Goal: Navigation & Orientation: Find specific page/section

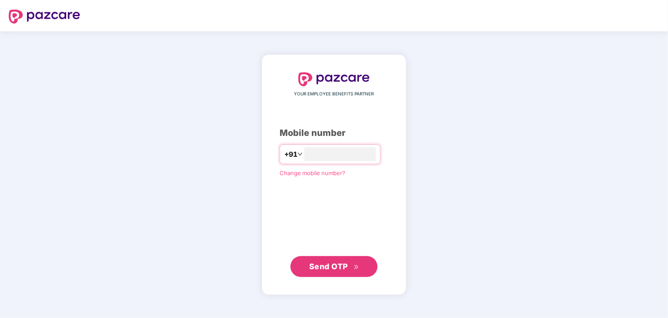
type input "**********"
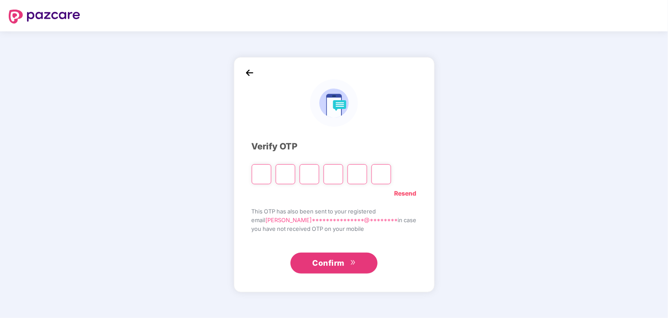
type input "*"
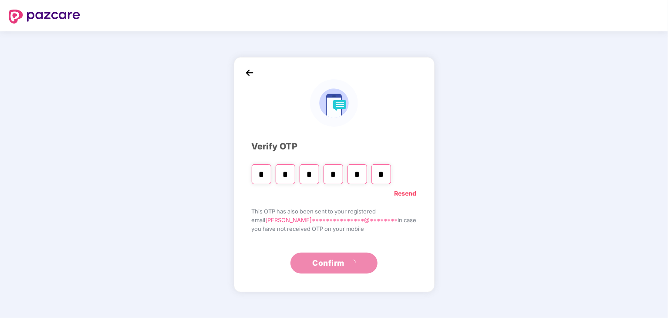
type input "*"
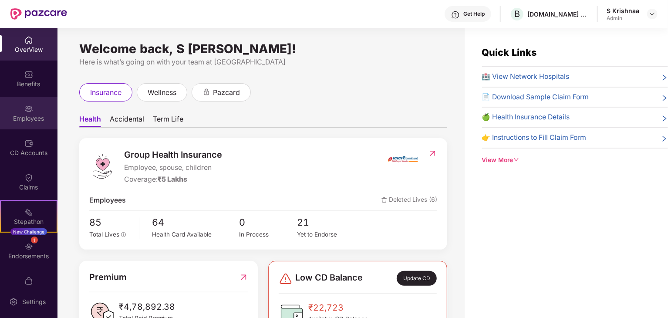
click at [36, 112] on div "Employees" at bounding box center [28, 113] width 57 height 33
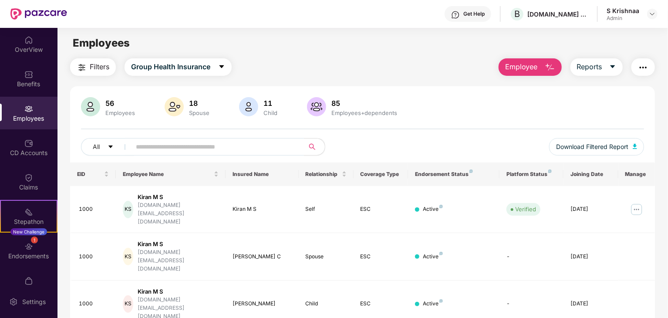
click at [274, 150] on input "text" at bounding box center [214, 146] width 156 height 13
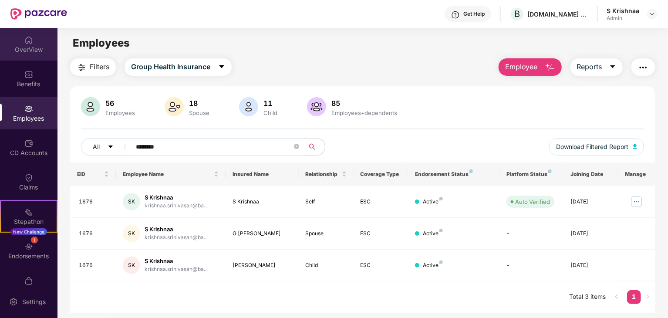
type input "********"
click at [30, 40] on img at bounding box center [28, 40] width 9 height 9
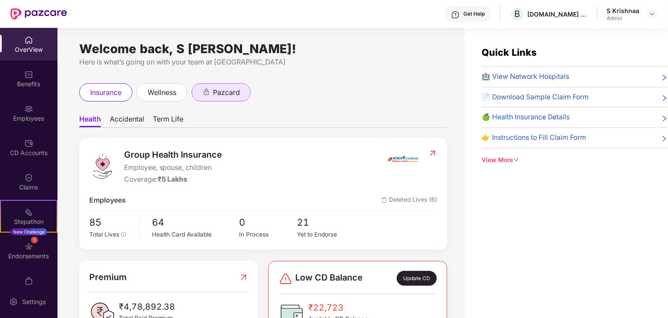
click at [226, 98] on span "pazcard" at bounding box center [226, 92] width 27 height 11
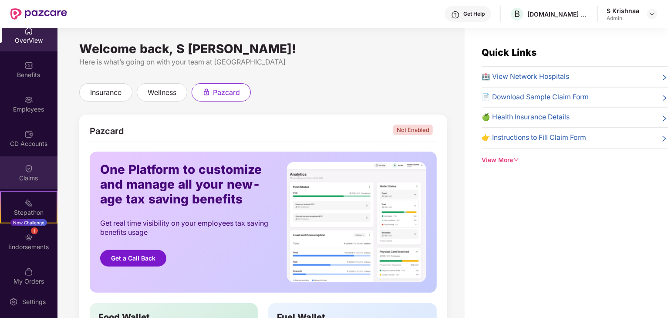
scroll to position [18, 0]
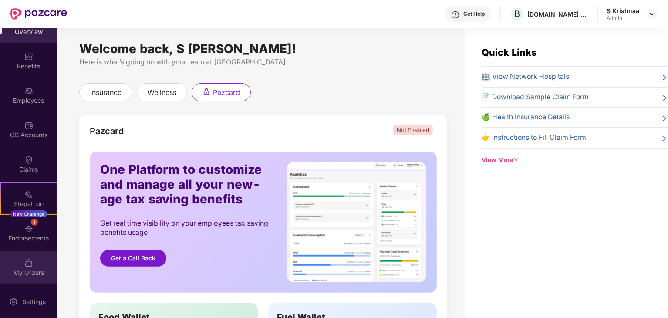
click at [35, 268] on div "My Orders" at bounding box center [28, 272] width 57 height 9
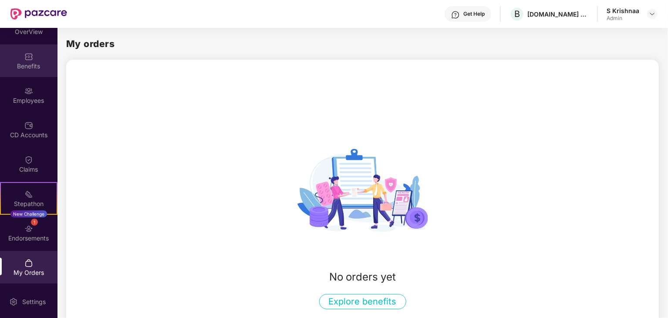
click at [34, 58] on div "Benefits" at bounding box center [28, 60] width 57 height 33
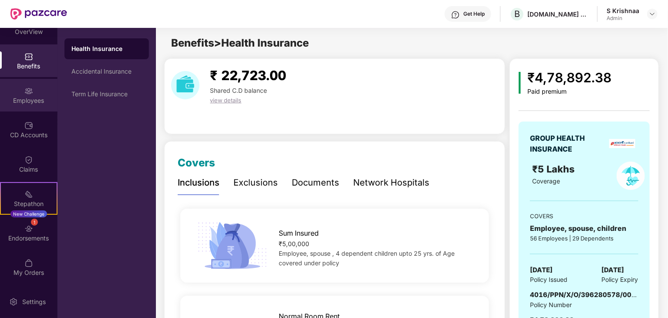
click at [29, 93] on img at bounding box center [28, 91] width 9 height 9
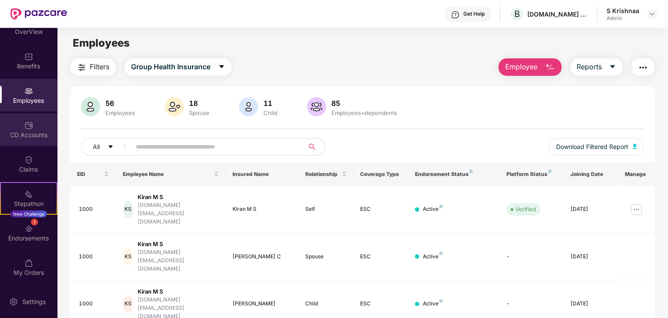
click at [28, 140] on div "CD Accounts" at bounding box center [28, 129] width 57 height 33
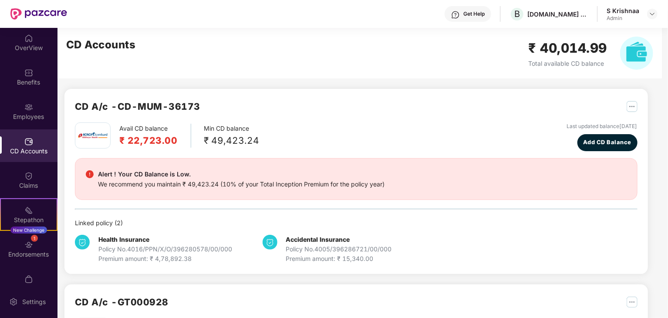
scroll to position [0, 0]
click at [36, 20] on div at bounding box center [38, 14] width 57 height 28
click at [40, 12] on img at bounding box center [38, 13] width 57 height 11
click at [31, 47] on div "OverView" at bounding box center [28, 49] width 57 height 9
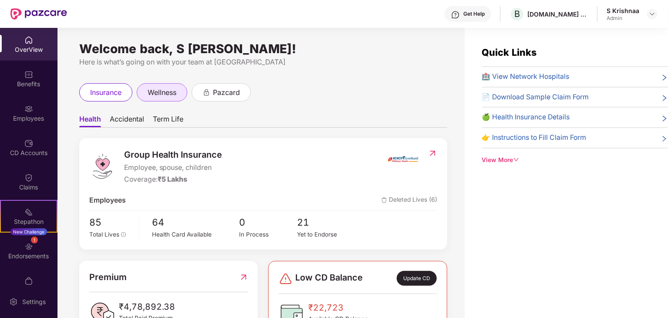
click at [173, 85] on div "wellness" at bounding box center [162, 92] width 51 height 18
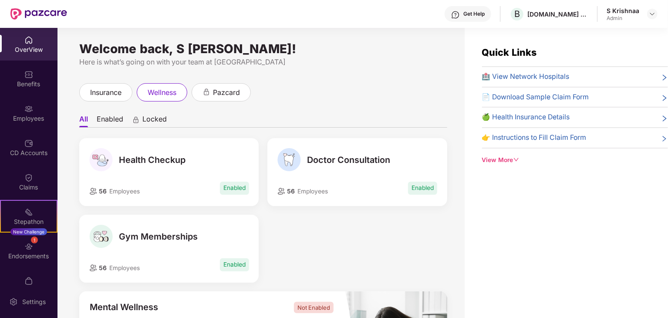
drag, startPoint x: 175, startPoint y: 161, endPoint x: 319, endPoint y: 197, distance: 147.7
click at [175, 160] on span "Health Checkup" at bounding box center [152, 160] width 67 height 10
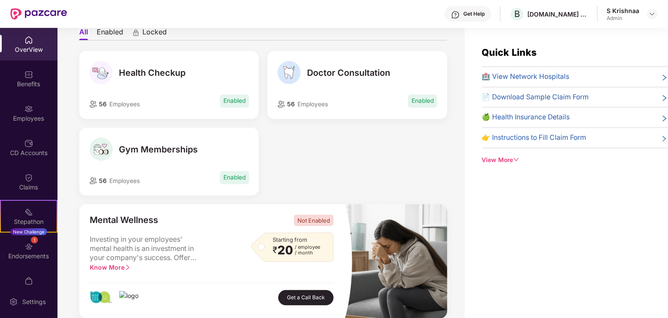
drag, startPoint x: 627, startPoint y: 16, endPoint x: 634, endPoint y: 14, distance: 7.6
click at [627, 16] on div "Admin" at bounding box center [622, 18] width 33 height 7
click at [653, 14] on img at bounding box center [652, 13] width 7 height 7
click at [617, 34] on div "Switch to User view" at bounding box center [611, 34] width 113 height 17
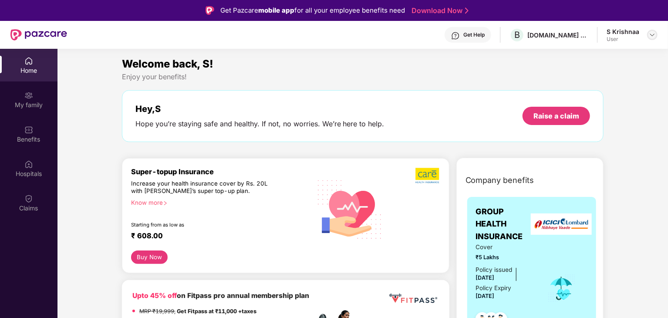
click at [650, 36] on img at bounding box center [652, 34] width 7 height 7
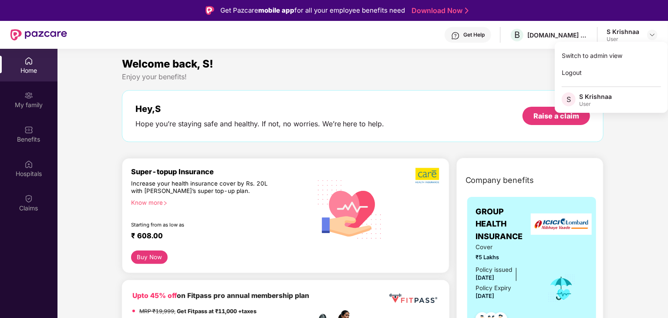
click at [444, 73] on div "Enjoy your benefits!" at bounding box center [363, 76] width 482 height 9
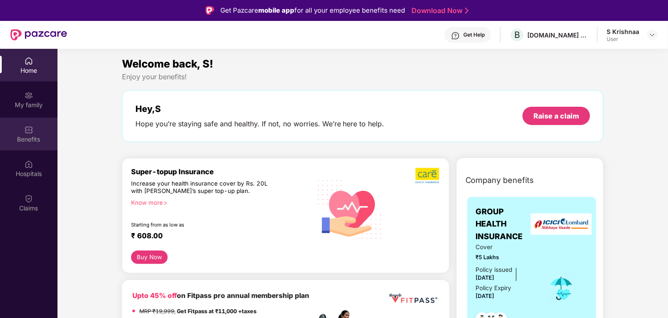
click at [24, 138] on div "Benefits" at bounding box center [28, 139] width 57 height 9
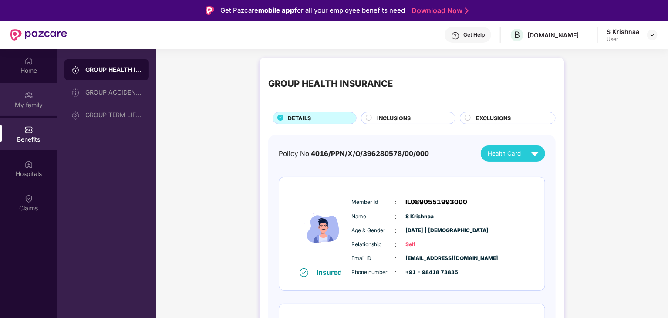
click at [33, 110] on div "My family" at bounding box center [28, 99] width 57 height 33
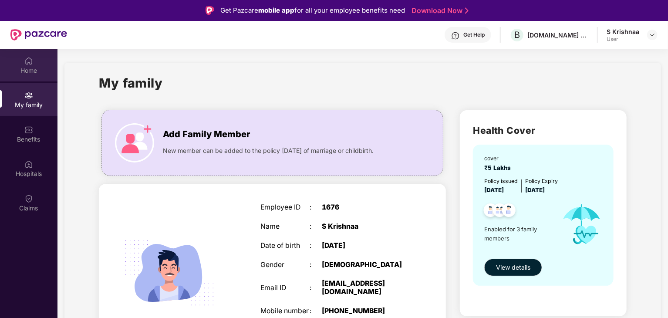
click at [28, 71] on div "Home" at bounding box center [28, 70] width 57 height 9
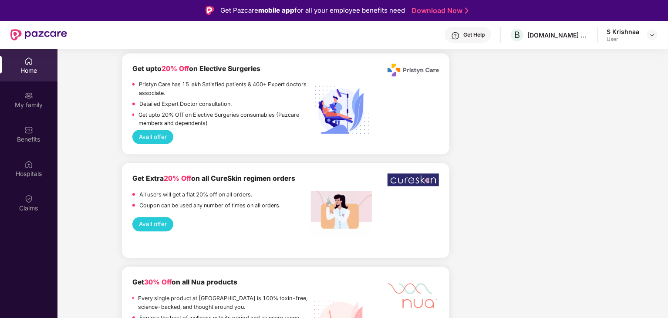
scroll to position [1001, 0]
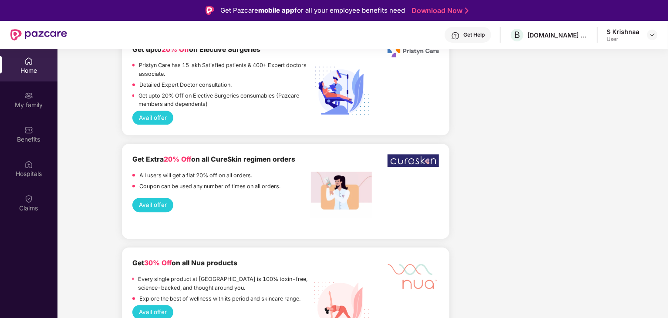
click at [24, 67] on div "Home" at bounding box center [28, 70] width 57 height 9
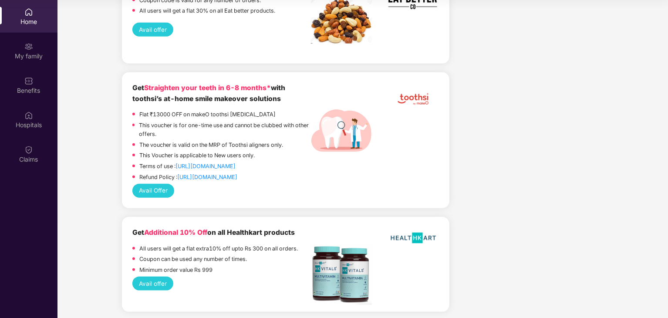
scroll to position [1976, 0]
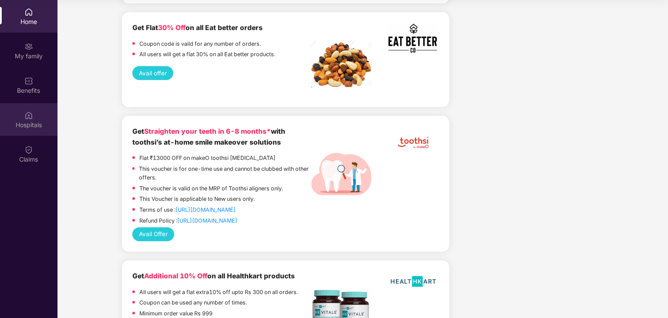
click at [41, 131] on div "Hospitals" at bounding box center [28, 119] width 57 height 33
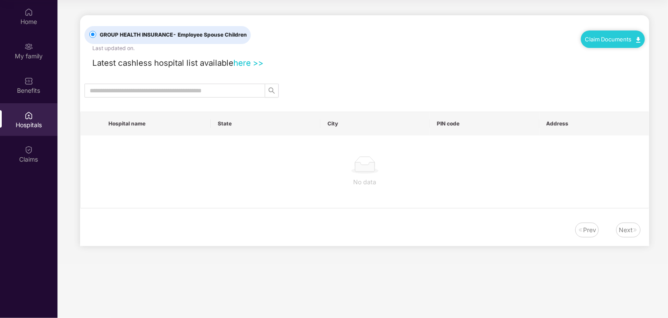
scroll to position [0, 0]
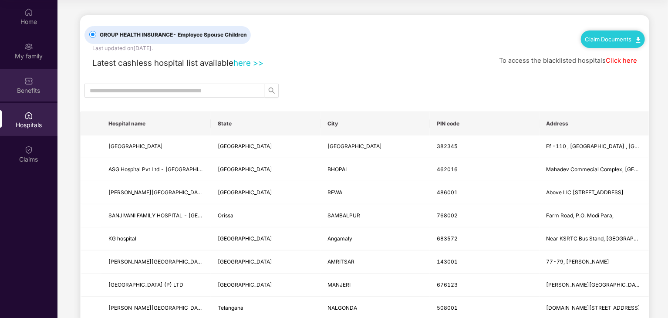
click at [28, 85] on img at bounding box center [28, 81] width 9 height 9
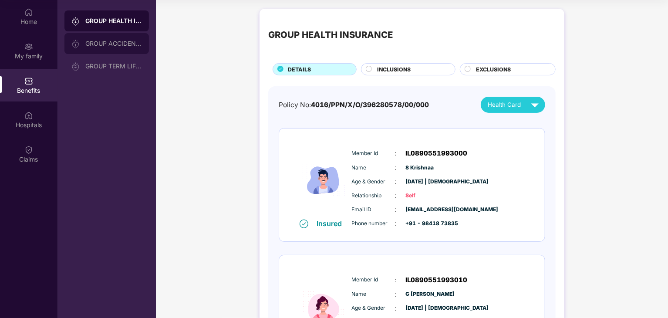
click at [101, 45] on div "GROUP ACCIDENTAL INSURANCE" at bounding box center [113, 43] width 57 height 7
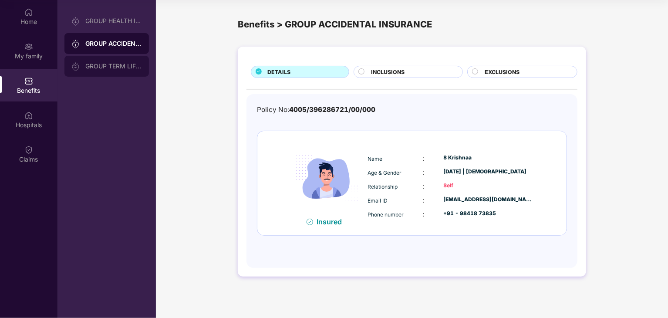
click at [106, 65] on div "GROUP TERM LIFE INSURANCE" at bounding box center [113, 66] width 57 height 7
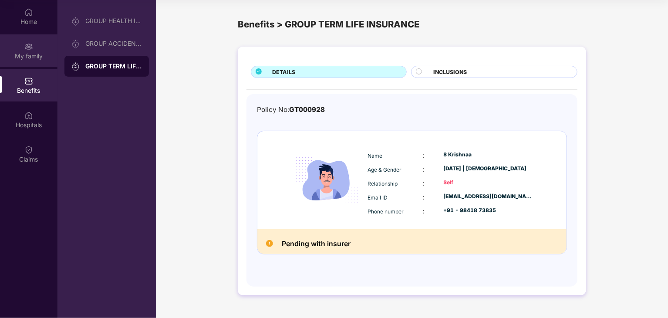
click at [40, 56] on div "My family" at bounding box center [28, 56] width 57 height 9
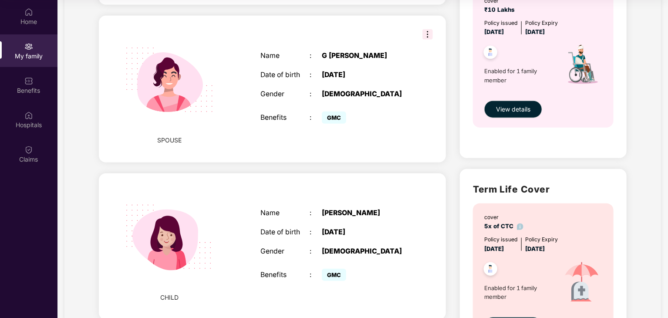
scroll to position [418, 0]
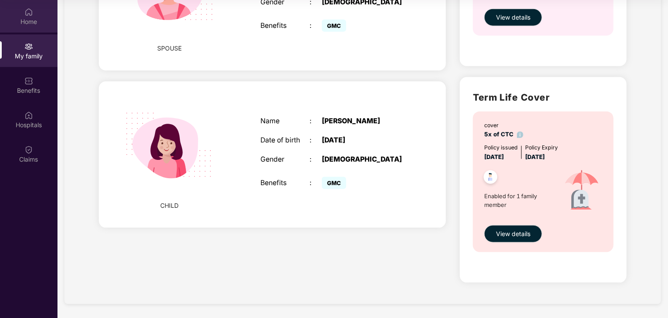
click at [21, 17] on div "Home" at bounding box center [28, 21] width 57 height 9
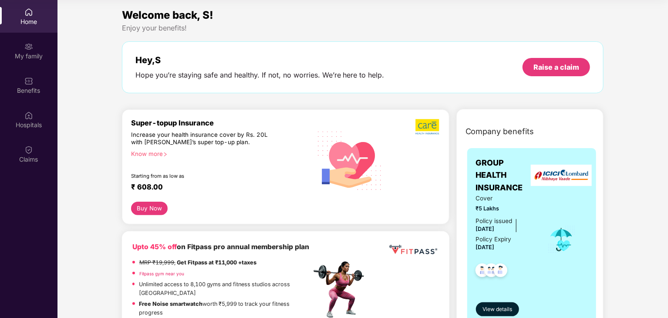
scroll to position [44, 0]
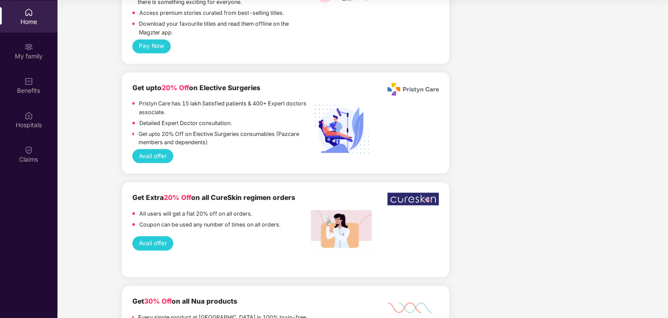
click at [30, 21] on div "Home" at bounding box center [28, 21] width 57 height 9
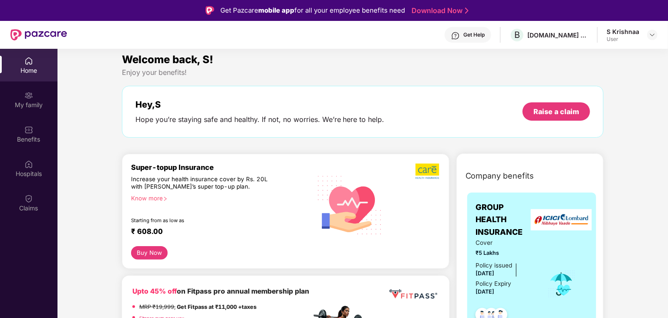
scroll to position [0, 0]
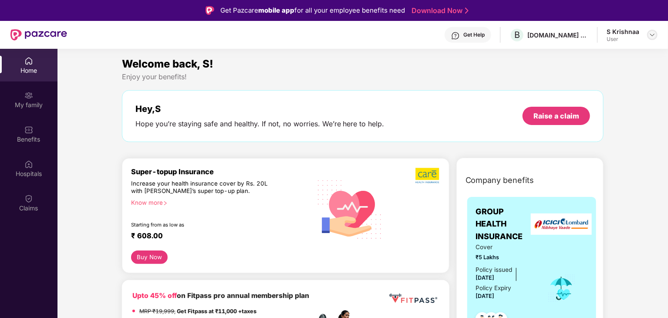
click at [650, 36] on img at bounding box center [652, 34] width 7 height 7
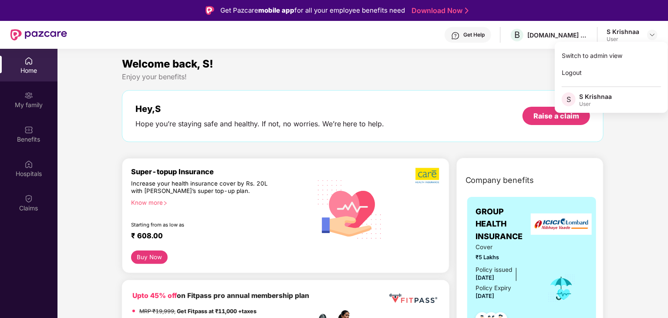
click at [460, 34] on img at bounding box center [455, 35] width 9 height 9
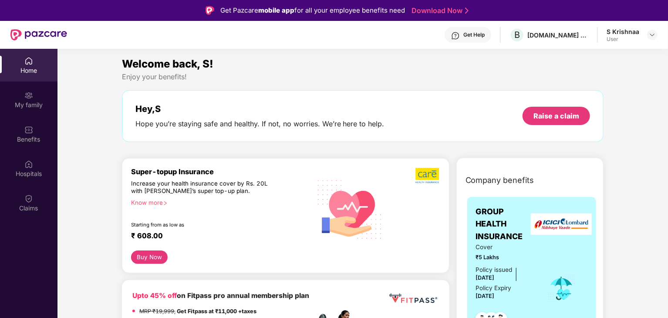
click at [37, 37] on img at bounding box center [38, 34] width 57 height 11
click at [29, 178] on div "Hospitals" at bounding box center [28, 173] width 57 height 9
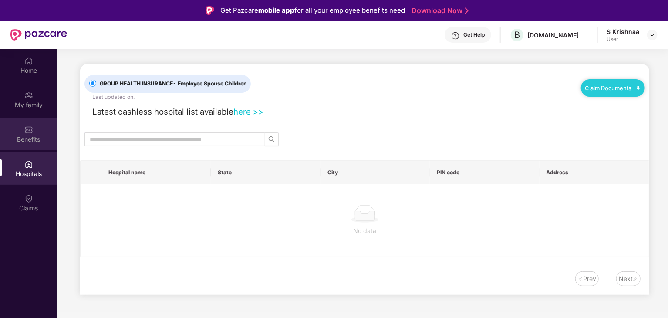
click at [34, 143] on div "Benefits" at bounding box center [28, 139] width 57 height 9
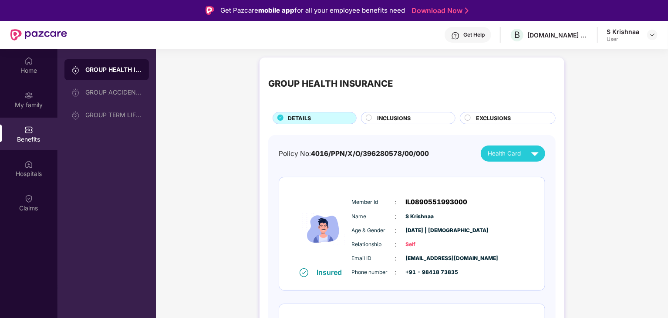
click at [456, 36] on img at bounding box center [455, 35] width 9 height 9
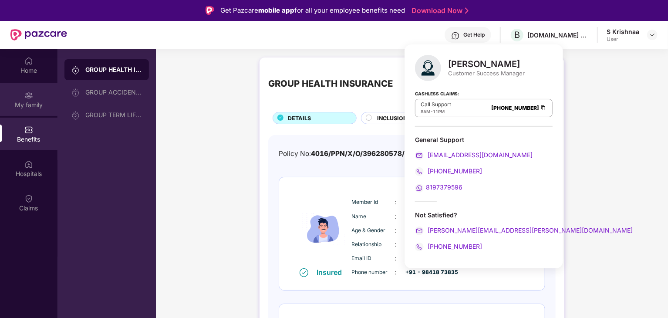
click at [27, 95] on img at bounding box center [28, 95] width 9 height 9
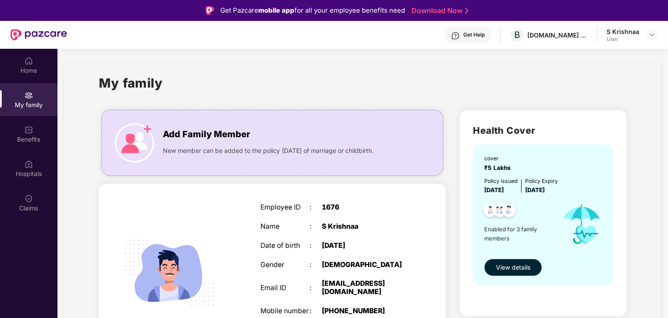
click at [437, 11] on link "Download Now" at bounding box center [438, 10] width 54 height 9
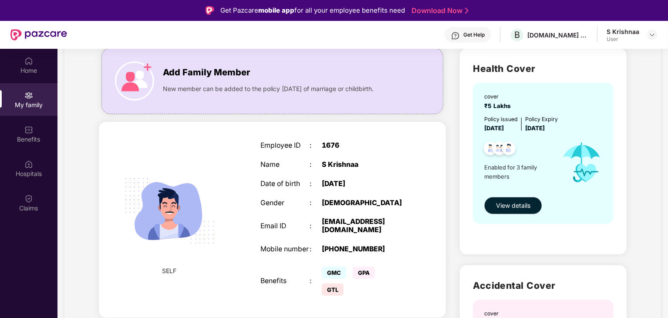
scroll to position [87, 0]
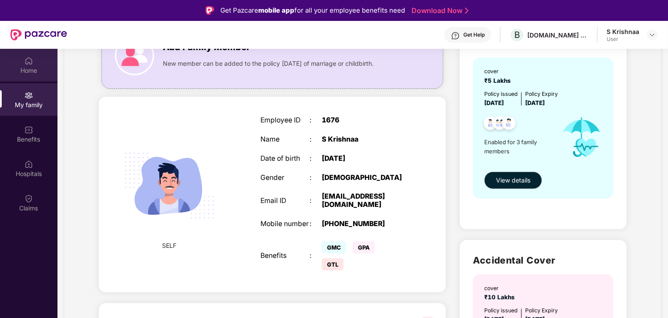
click at [38, 75] on div "Home" at bounding box center [28, 65] width 57 height 33
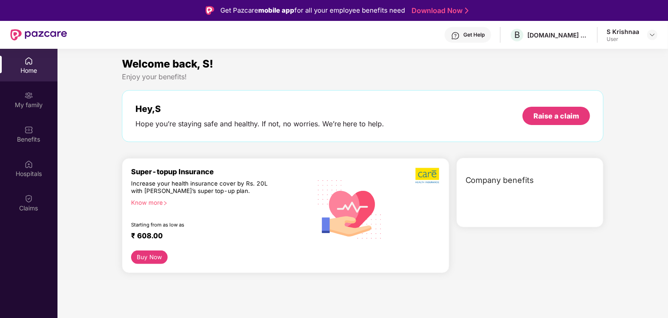
scroll to position [0, 0]
click at [288, 11] on strong "mobile app" at bounding box center [276, 10] width 36 height 8
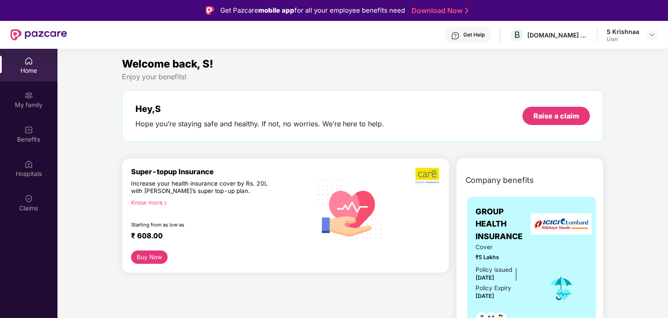
click at [288, 11] on strong "mobile app" at bounding box center [276, 10] width 36 height 8
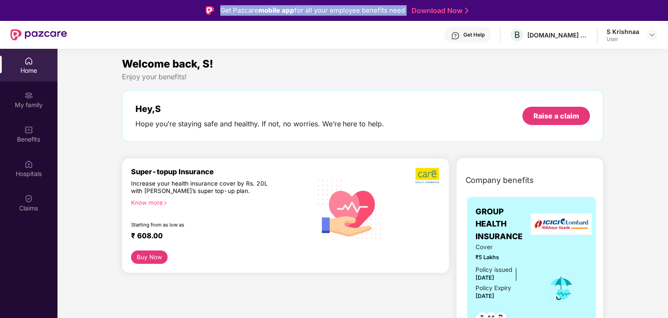
click at [288, 11] on strong "mobile app" at bounding box center [276, 10] width 36 height 8
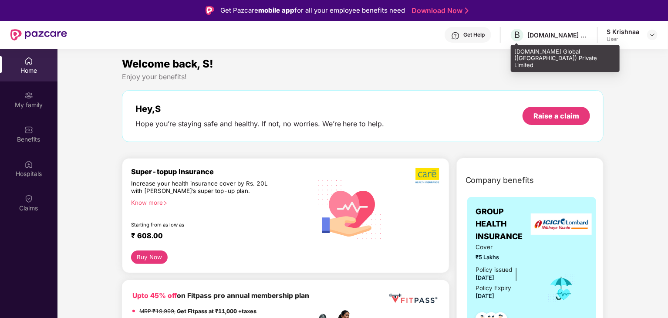
click at [563, 34] on div "[DOMAIN_NAME] Global ([GEOGRAPHIC_DATA]) Private Limited" at bounding box center [557, 35] width 61 height 8
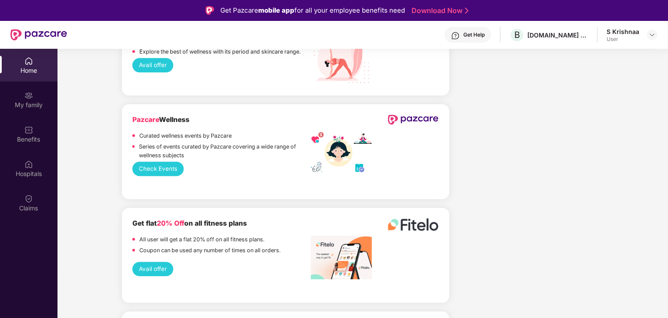
scroll to position [1263, 0]
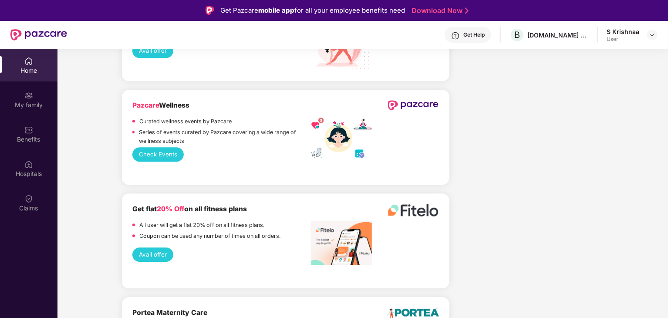
click at [172, 161] on button "Check Events" at bounding box center [158, 154] width 52 height 14
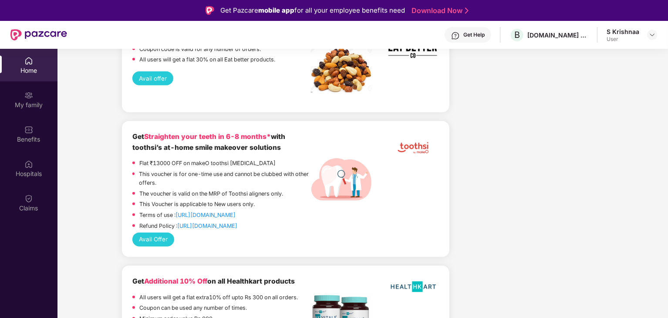
scroll to position [49, 0]
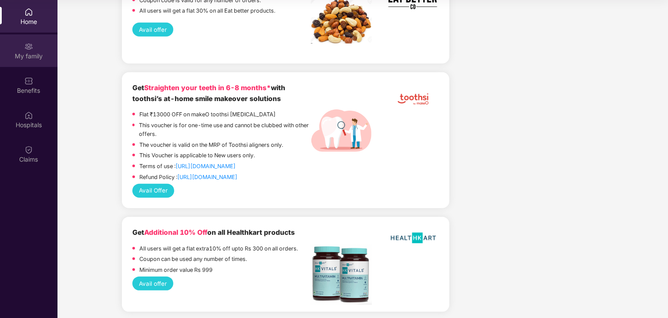
click at [37, 49] on div "My family" at bounding box center [28, 50] width 57 height 33
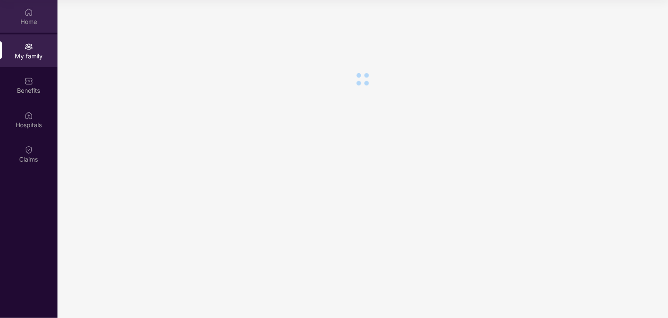
click at [26, 27] on div "Home" at bounding box center [28, 16] width 57 height 33
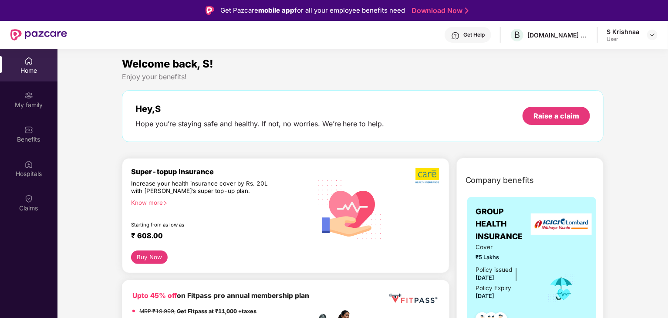
click at [468, 27] on div "Get Help B [DOMAIN_NAME] Global ([GEOGRAPHIC_DATA]) Private Limited S Krishnaa …" at bounding box center [362, 35] width 590 height 28
click at [464, 34] on div "Get Help" at bounding box center [467, 35] width 47 height 16
click at [362, 75] on div "Enjoy your benefits!" at bounding box center [363, 76] width 482 height 9
click at [534, 114] on div "Raise a claim" at bounding box center [556, 116] width 46 height 10
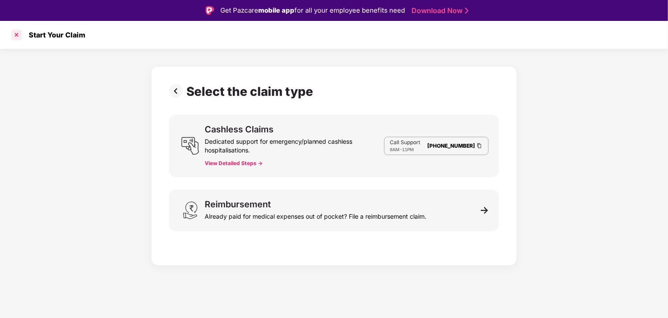
click at [20, 33] on div at bounding box center [17, 35] width 14 height 14
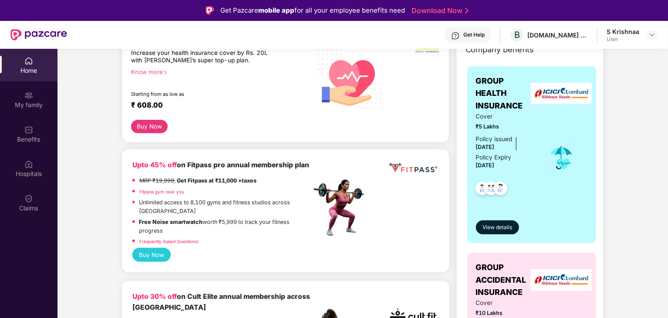
scroll to position [87, 0]
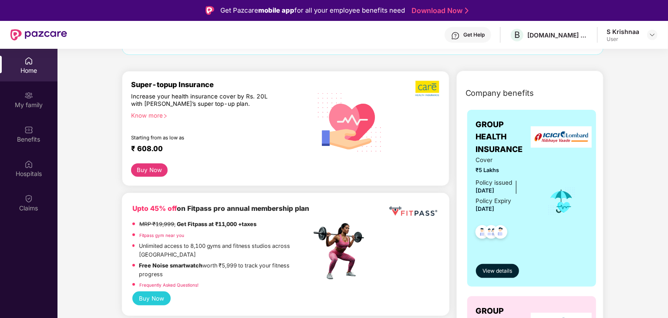
click at [401, 118] on div at bounding box center [413, 122] width 51 height 84
click at [388, 114] on div at bounding box center [413, 122] width 51 height 84
